Goal: Find specific page/section: Find specific page/section

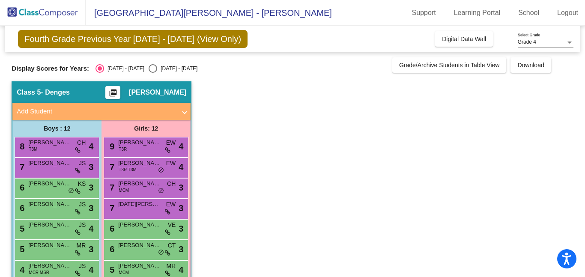
scroll to position [2, 0]
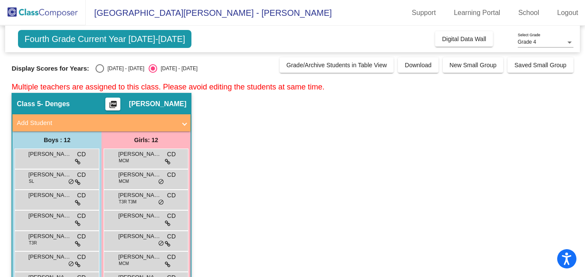
click at [96, 67] on div "Select an option" at bounding box center [100, 68] width 9 height 9
click at [99, 73] on input "[DATE] - [DATE]" at bounding box center [99, 73] width 0 height 0
radio input "true"
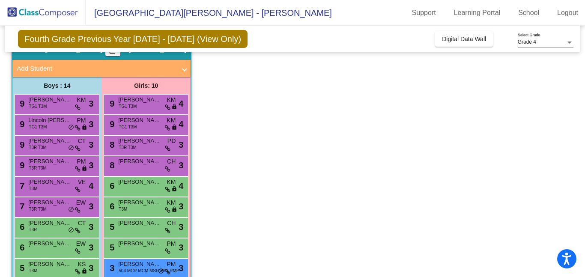
scroll to position [381, 0]
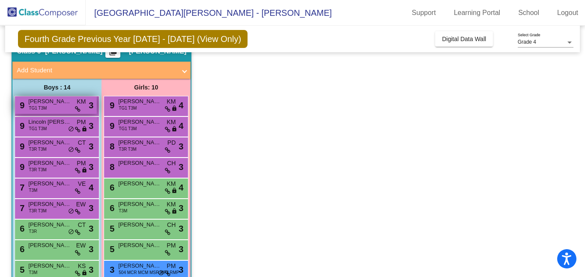
click at [52, 102] on span "[PERSON_NAME]" at bounding box center [49, 101] width 43 height 9
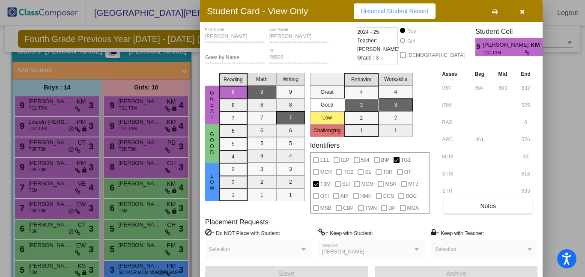
click at [523, 11] on icon "button" at bounding box center [522, 12] width 5 height 6
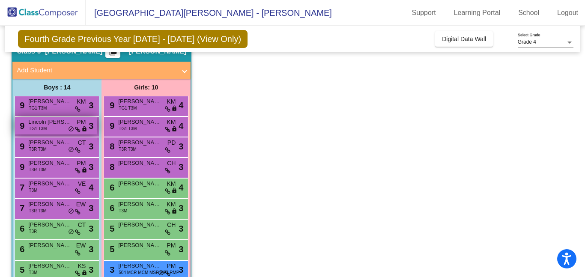
click at [38, 127] on span "TG1 T3M" at bounding box center [38, 129] width 18 height 6
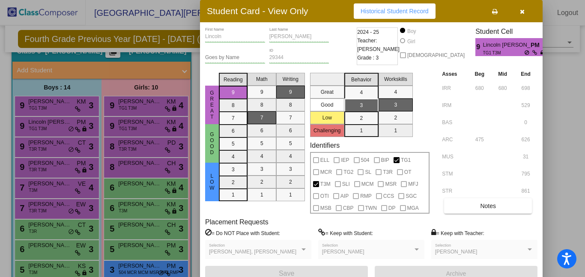
click at [522, 12] on icon "button" at bounding box center [522, 12] width 5 height 6
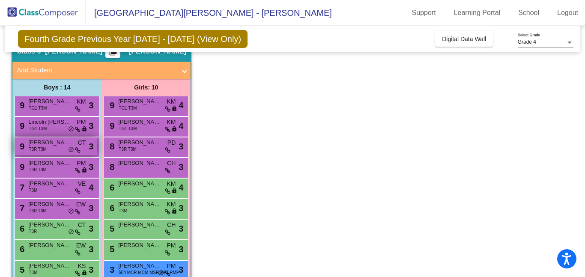
click at [39, 143] on span "[PERSON_NAME]" at bounding box center [49, 142] width 43 height 9
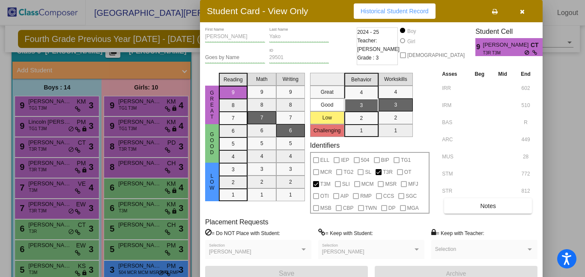
click at [519, 12] on button "button" at bounding box center [522, 10] width 27 height 15
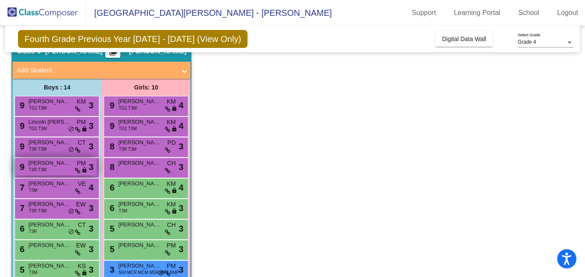
click at [36, 163] on span "[PERSON_NAME]" at bounding box center [49, 163] width 43 height 9
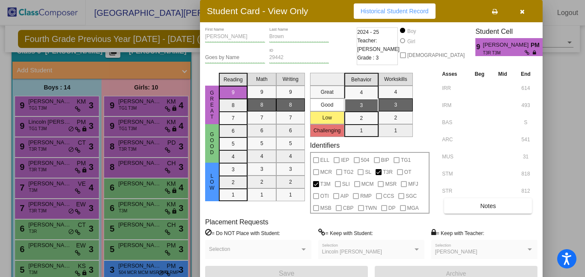
click at [524, 11] on icon "button" at bounding box center [522, 12] width 5 height 6
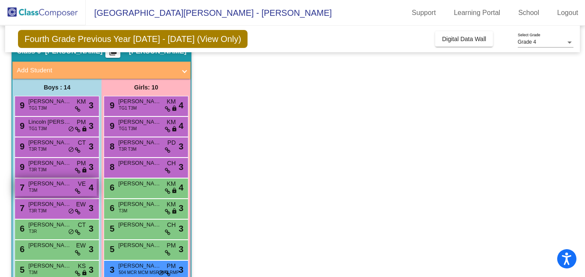
click at [39, 192] on div "7 [PERSON_NAME] T3M VE lock do_not_disturb_alt 4" at bounding box center [56, 188] width 82 height 18
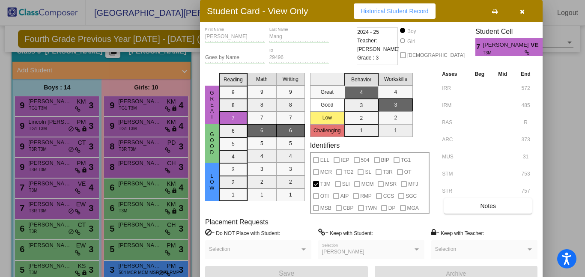
click at [522, 12] on icon "button" at bounding box center [522, 12] width 5 height 6
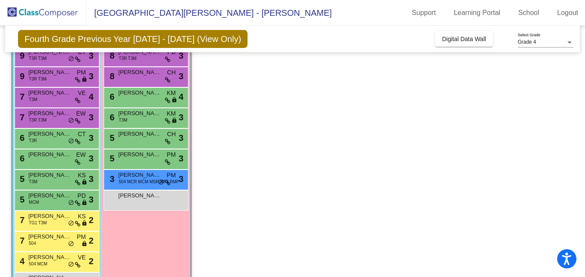
scroll to position [472, 0]
click at [50, 121] on div "7 [PERSON_NAME] Caution T3R T3M EW lock do_not_disturb_alt 3" at bounding box center [56, 117] width 82 height 18
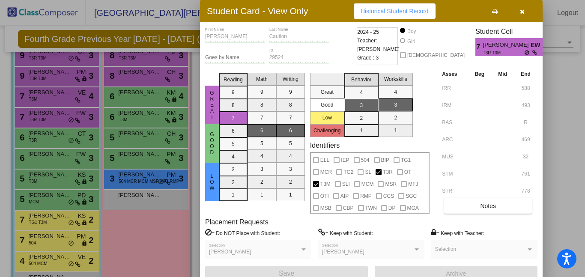
click at [520, 12] on icon "button" at bounding box center [522, 12] width 5 height 6
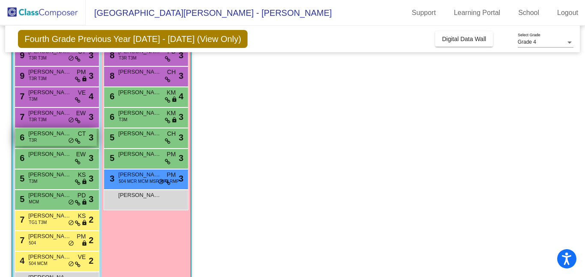
click at [45, 138] on div "6 [PERSON_NAME] T3R CT lock do_not_disturb_alt 3" at bounding box center [56, 138] width 82 height 18
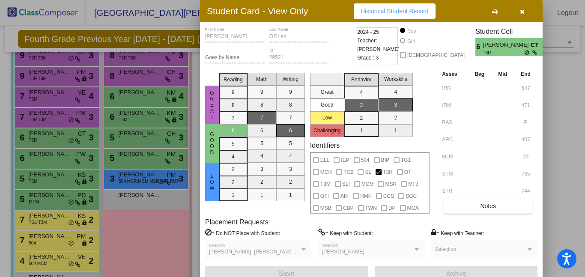
click at [53, 158] on div at bounding box center [292, 138] width 585 height 277
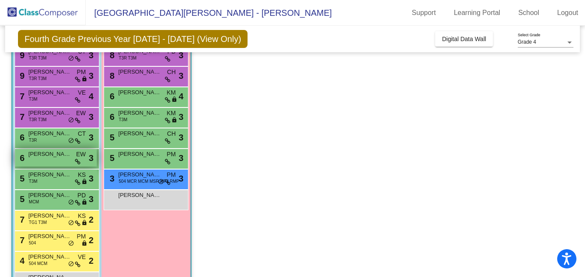
click at [53, 154] on span "[PERSON_NAME]" at bounding box center [49, 154] width 43 height 9
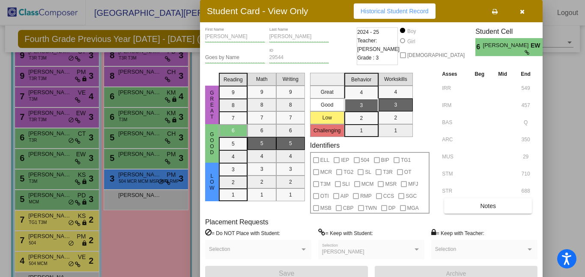
click at [523, 11] on icon "button" at bounding box center [522, 12] width 5 height 6
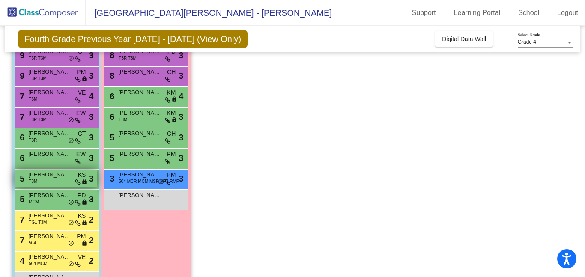
click at [41, 173] on span "[PERSON_NAME]" at bounding box center [49, 175] width 43 height 9
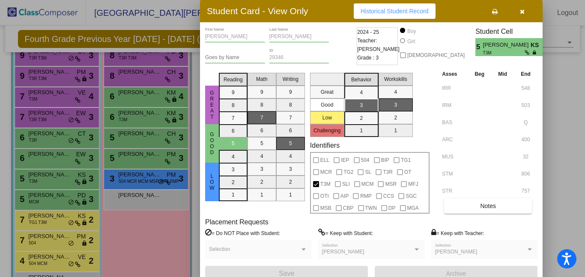
click at [522, 12] on icon "button" at bounding box center [522, 12] width 5 height 6
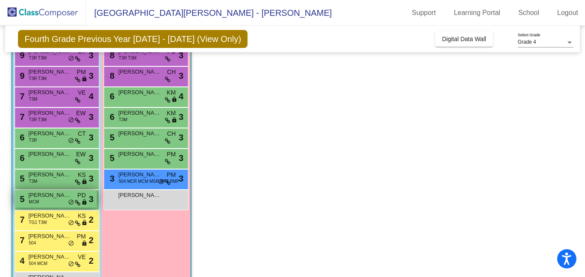
click at [43, 200] on div "5 [PERSON_NAME] MCM PD lock do_not_disturb_alt 3" at bounding box center [56, 199] width 82 height 18
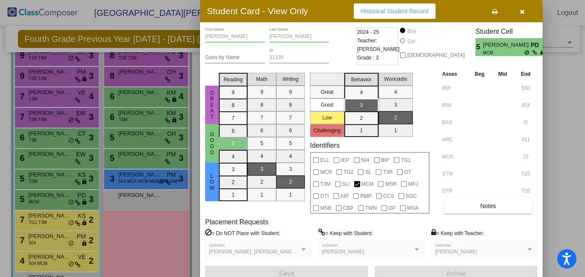
click at [524, 12] on icon "button" at bounding box center [522, 12] width 5 height 6
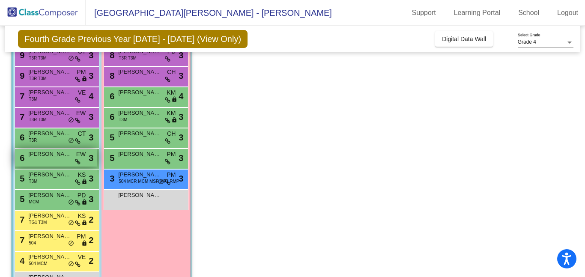
scroll to position [501, 0]
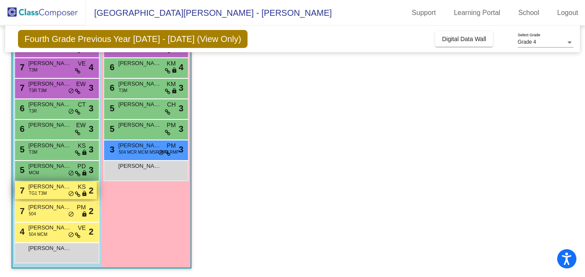
click at [40, 189] on span "[PERSON_NAME]" at bounding box center [49, 187] width 43 height 9
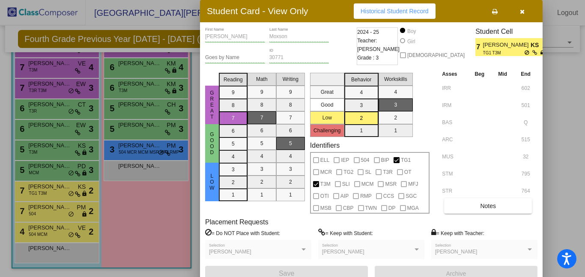
click at [521, 13] on icon "button" at bounding box center [522, 12] width 5 height 6
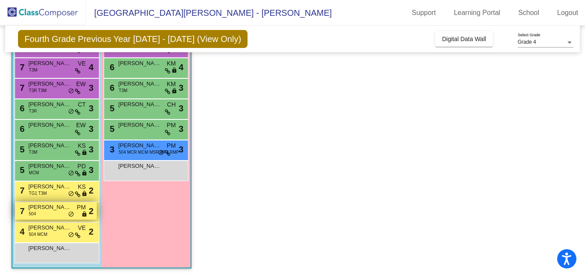
click at [44, 214] on div "7 [PERSON_NAME] 504 PM lock do_not_disturb_alt 2" at bounding box center [56, 211] width 82 height 18
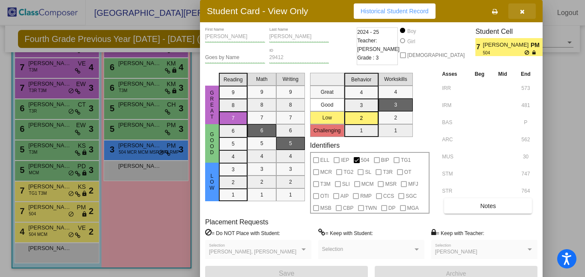
click at [525, 10] on button "button" at bounding box center [522, 10] width 27 height 15
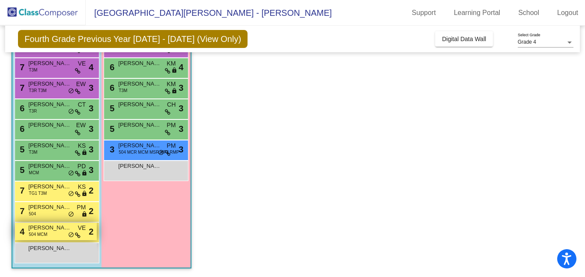
click at [47, 230] on span "[PERSON_NAME]" at bounding box center [49, 228] width 43 height 9
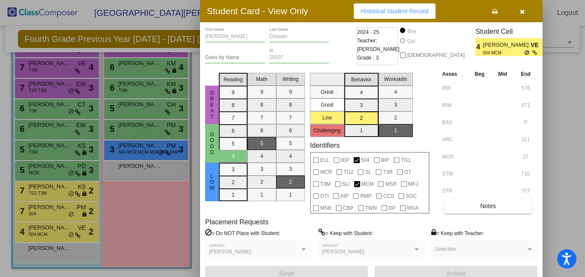
click at [525, 12] on button "button" at bounding box center [522, 10] width 27 height 15
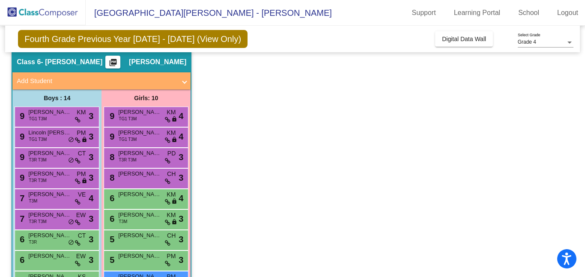
scroll to position [368, 0]
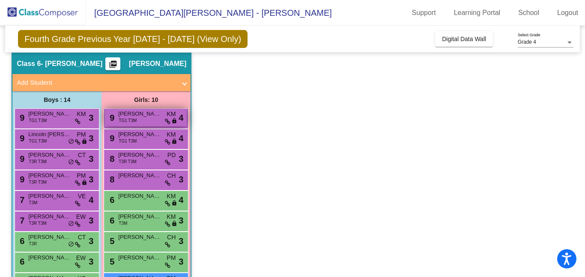
click at [136, 122] on span "TG1 T3M" at bounding box center [128, 120] width 18 height 6
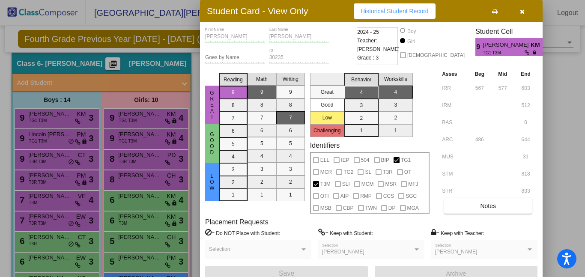
click at [523, 12] on icon "button" at bounding box center [522, 12] width 5 height 6
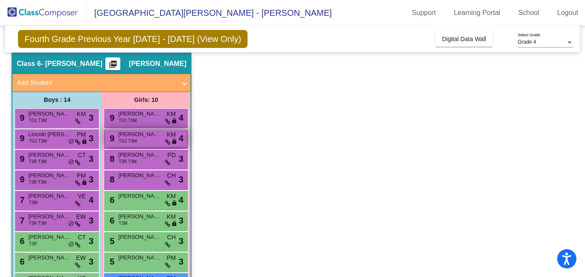
click at [146, 142] on div "9 [PERSON_NAME] TG1 T3M KM lock do_not_disturb_alt 4" at bounding box center [146, 138] width 82 height 18
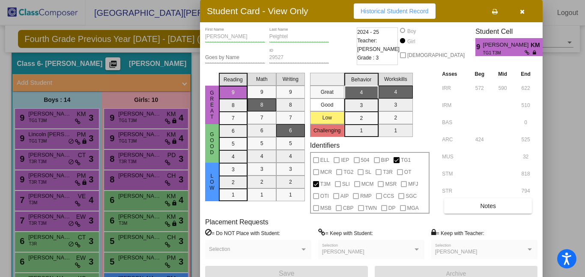
click at [521, 9] on icon "button" at bounding box center [522, 12] width 5 height 6
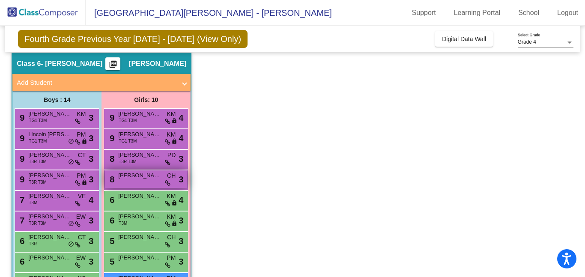
click at [146, 178] on span "[PERSON_NAME]" at bounding box center [139, 175] width 43 height 9
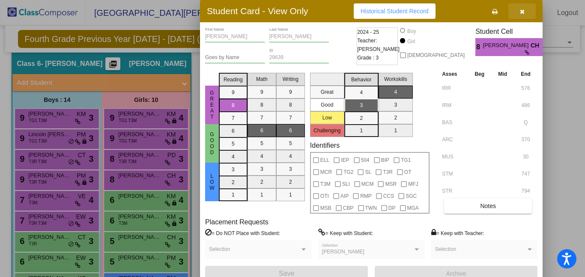
click at [524, 12] on icon "button" at bounding box center [522, 12] width 5 height 6
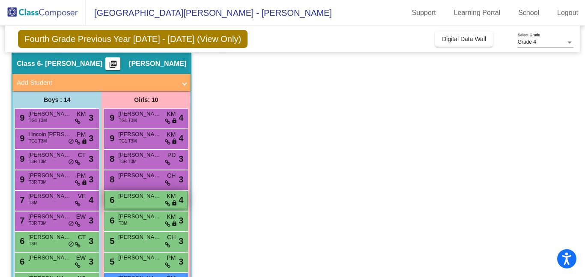
click at [132, 205] on div "6 [PERSON_NAME] KM lock do_not_disturb_alt 4" at bounding box center [146, 200] width 82 height 18
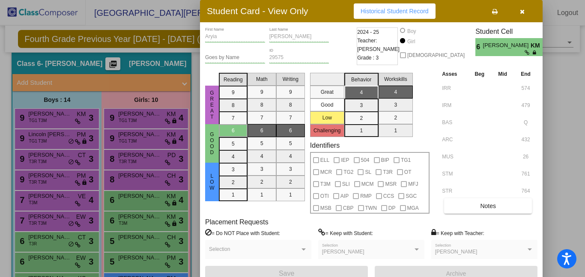
click at [523, 11] on icon "button" at bounding box center [522, 12] width 5 height 6
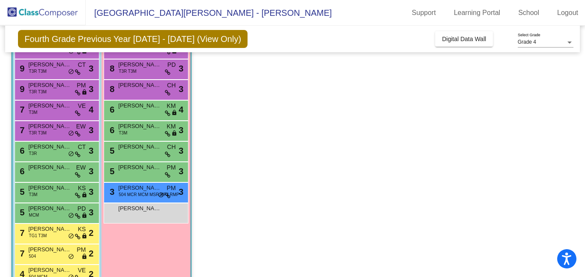
scroll to position [462, 0]
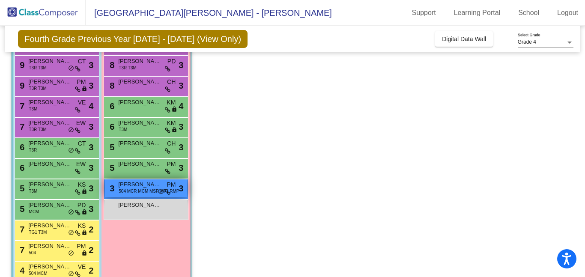
click at [135, 190] on span "504 MCR MCM MSR MFJ RMP" at bounding box center [149, 191] width 60 height 6
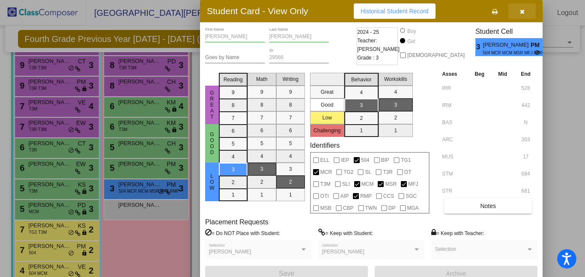
click at [521, 11] on icon "button" at bounding box center [522, 12] width 5 height 6
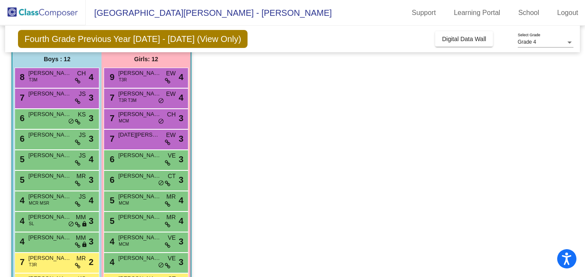
scroll to position [0, 0]
